Goal: Browse casually

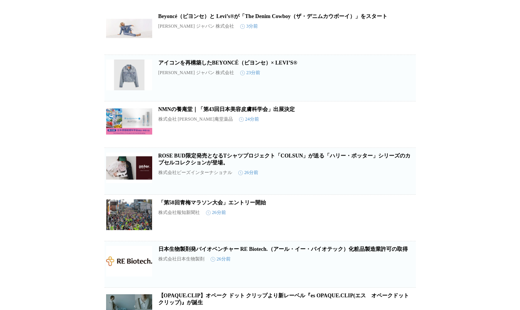
scroll to position [106, 0]
click at [401, 226] on icon "button" at bounding box center [403, 220] width 9 height 9
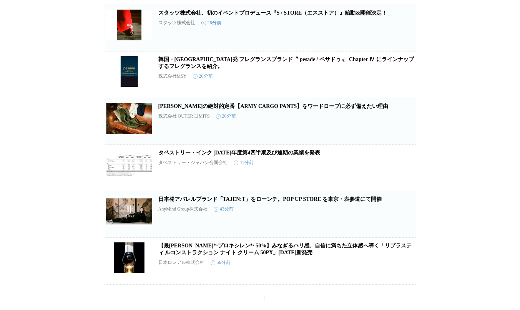
scroll to position [719, 0]
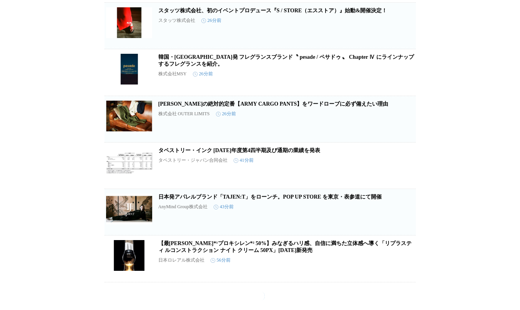
click at [401, 173] on icon "button" at bounding box center [404, 169] width 8 height 8
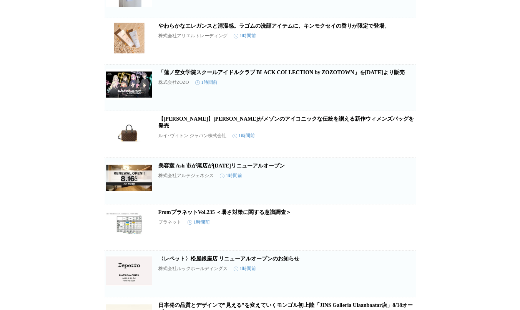
scroll to position [1033, 0]
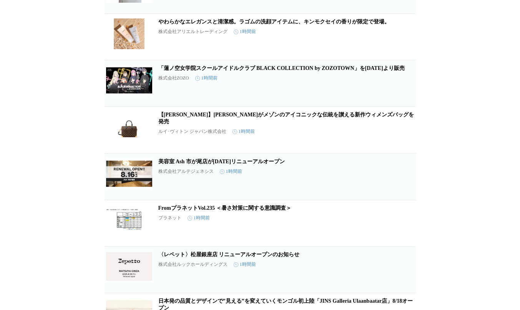
click at [405, 184] on icon "button" at bounding box center [404, 180] width 8 height 8
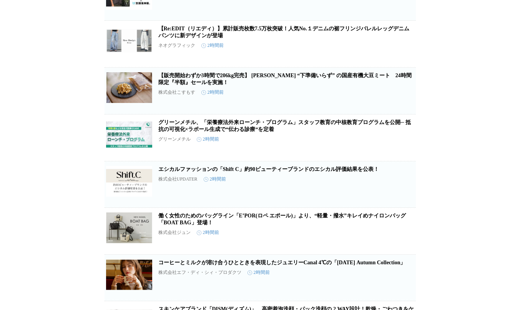
scroll to position [1868, 0]
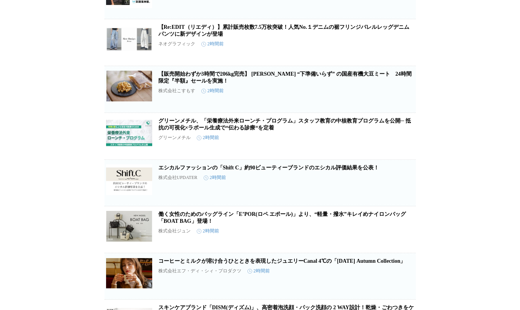
click at [406, 113] on button "この企業を受け取らない" at bounding box center [403, 100] width 25 height 25
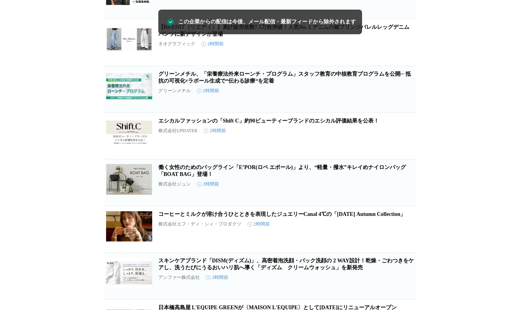
click at [409, 110] on span "この企業を受け取らない" at bounding box center [403, 104] width 25 height 11
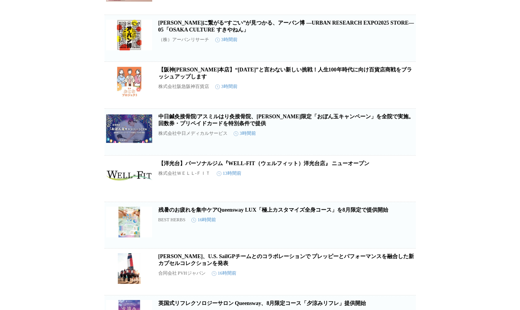
scroll to position [2759, 0]
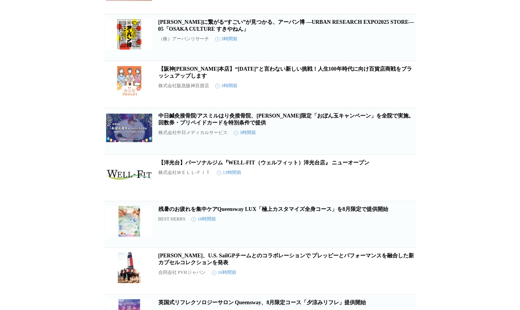
click at [406, 139] on icon "button" at bounding box center [403, 134] width 9 height 9
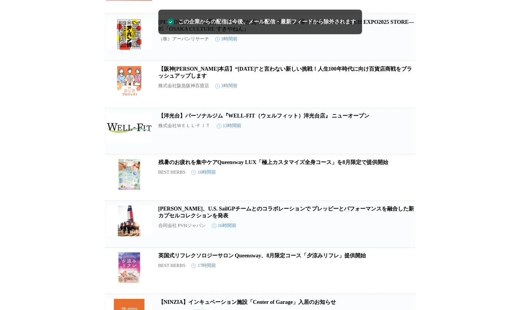
click at [406, 151] on span "この企業を受け取らない" at bounding box center [403, 145] width 25 height 11
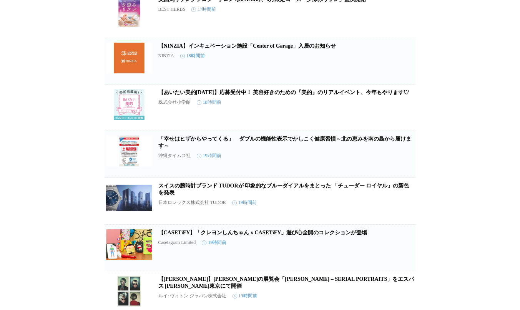
scroll to position [2922, 0]
click at [400, 69] on icon "button" at bounding box center [403, 64] width 9 height 9
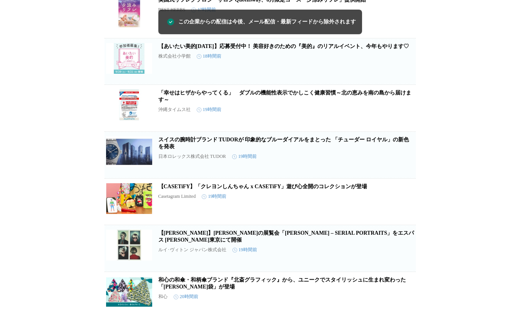
click at [402, 115] on icon "button" at bounding box center [404, 112] width 8 height 8
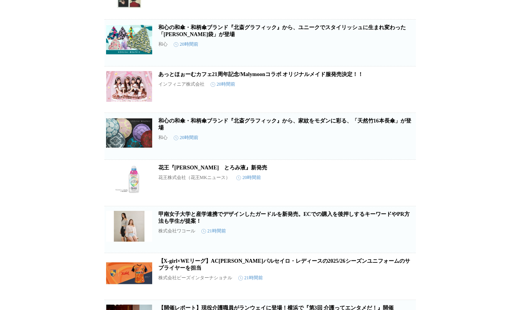
scroll to position [3135, 0]
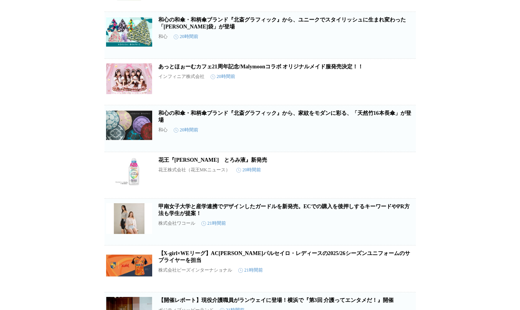
click at [402, 136] on icon "button" at bounding box center [403, 131] width 9 height 9
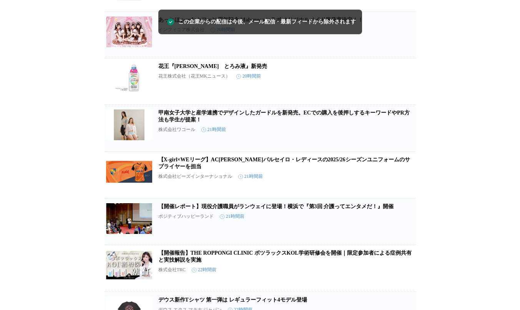
click at [410, 55] on span "この企業を受け取らない" at bounding box center [403, 49] width 25 height 11
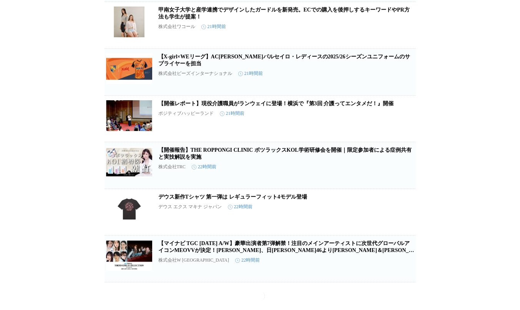
scroll to position [3194, 0]
click at [398, 142] on button "この企業を受け取らない" at bounding box center [403, 129] width 25 height 25
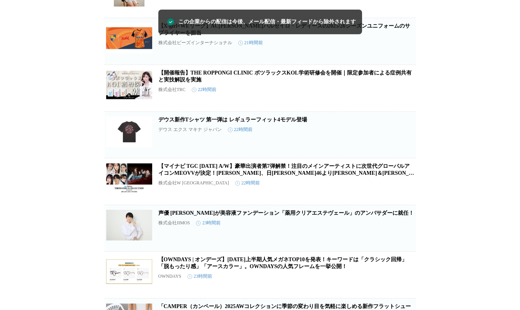
scroll to position [3224, 0]
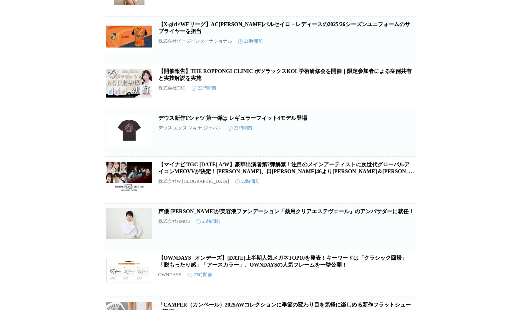
click at [406, 131] on div "デウス エクス マキナ ジャパン 22時間前" at bounding box center [286, 128] width 256 height 7
click at [405, 141] on icon "button" at bounding box center [403, 136] width 9 height 9
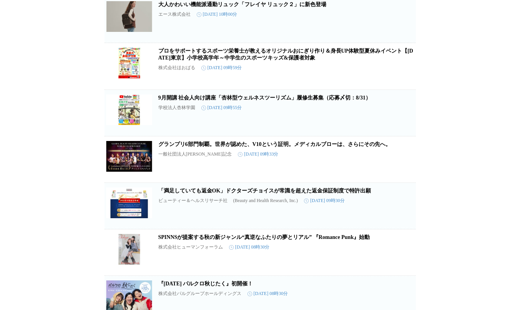
scroll to position [4746, 0]
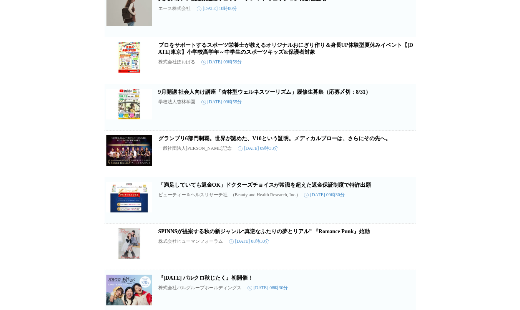
click at [400, 68] on icon "button" at bounding box center [404, 64] width 8 height 8
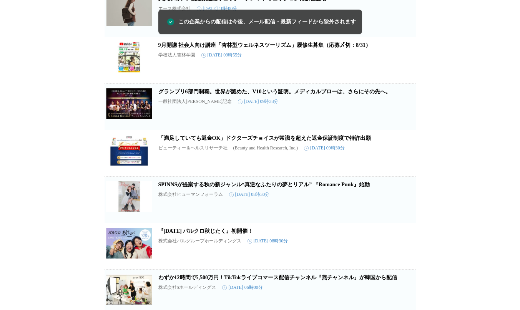
click at [403, 80] on span "この企業を受け取らない" at bounding box center [403, 75] width 25 height 11
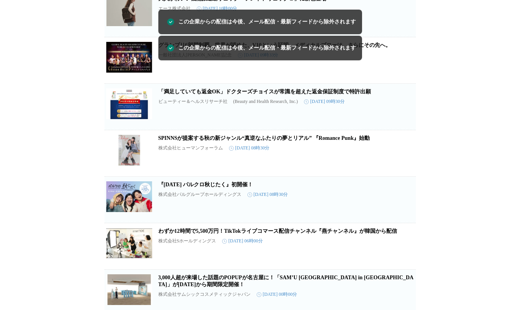
click at [403, 80] on span "この企業を受け取らない" at bounding box center [403, 75] width 25 height 11
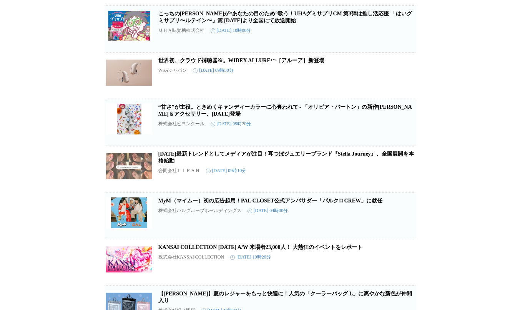
scroll to position [7533, 0]
